Goal: Task Accomplishment & Management: Manage account settings

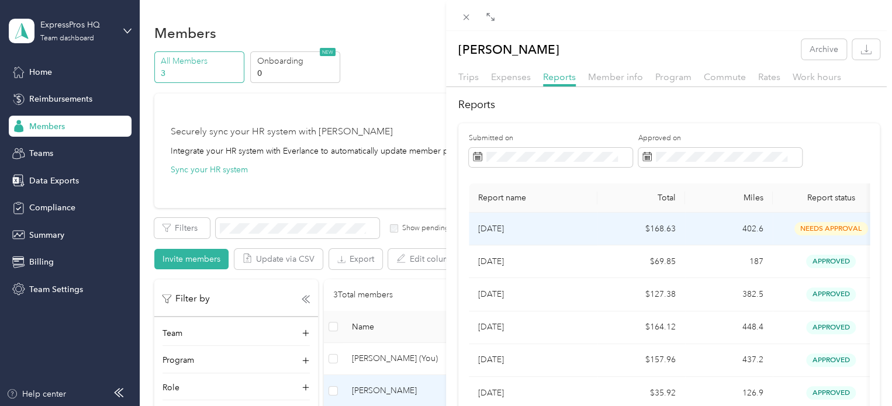
click at [814, 236] on td "needs approval" at bounding box center [831, 229] width 117 height 33
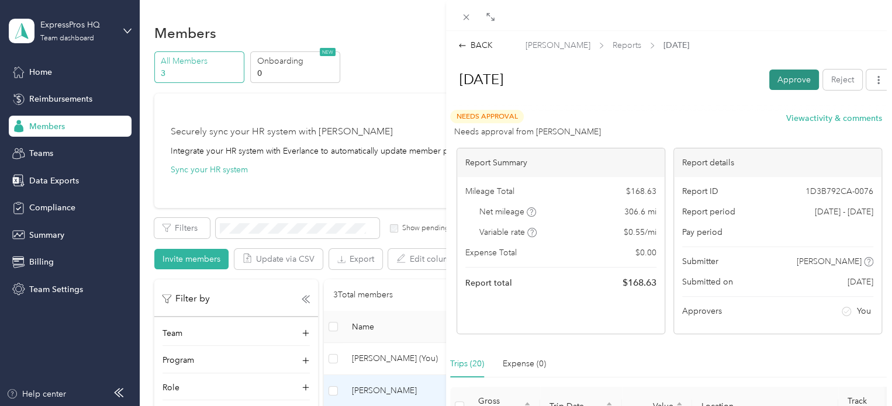
click at [779, 83] on button "Approve" at bounding box center [795, 80] width 50 height 20
